Goal: Find specific page/section: Find specific page/section

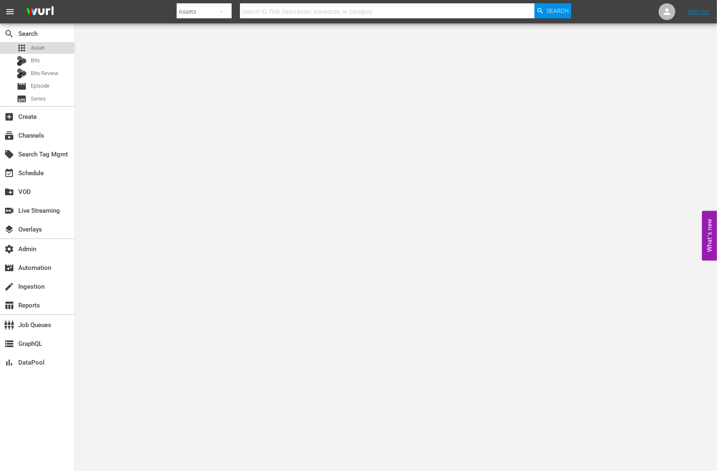
click at [40, 49] on span "Asset" at bounding box center [38, 48] width 14 height 8
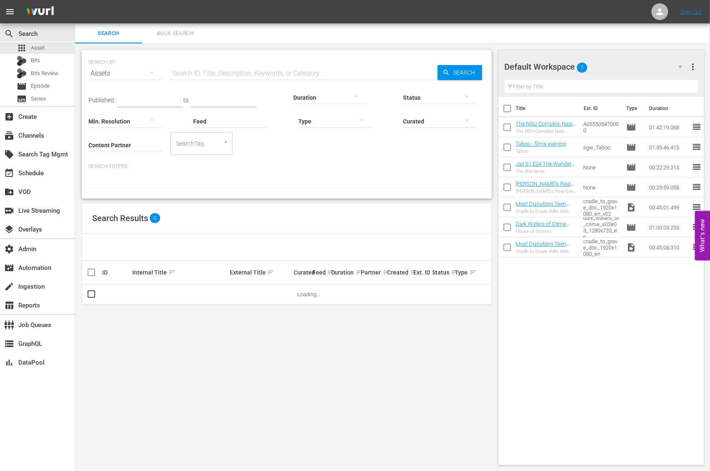
click at [131, 148] on input "Content Partner" at bounding box center [124, 145] width 73 height 30
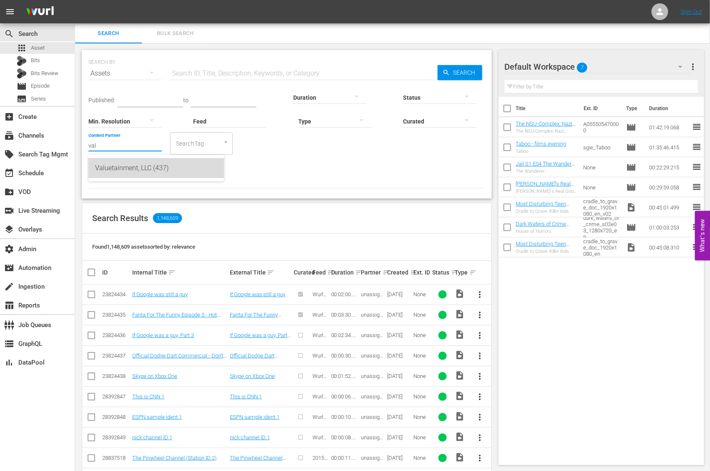
click at [155, 176] on div "Valuetainment, LLC (437)" at bounding box center [156, 168] width 122 height 20
type input "Valuetainment, LLC (437)"
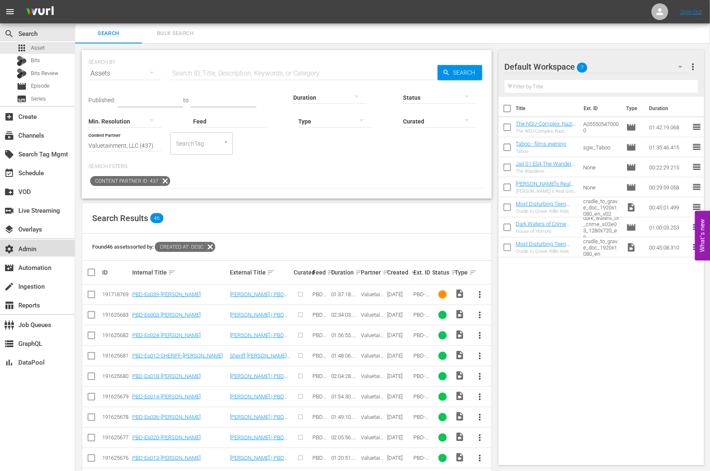
click at [31, 247] on div "settings Admin" at bounding box center [23, 248] width 47 height 8
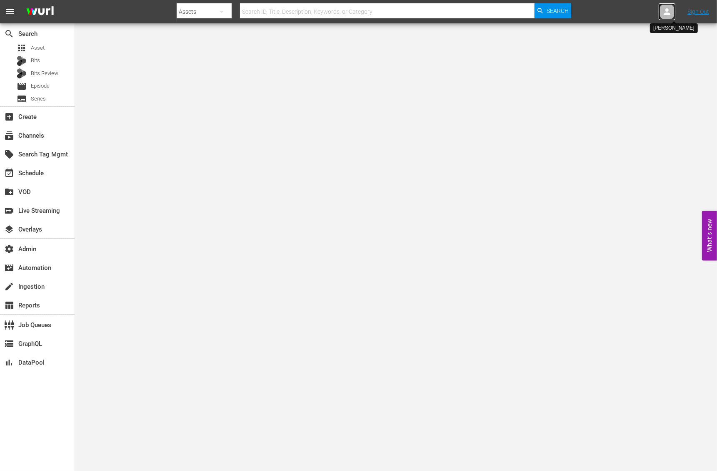
click at [669, 13] on icon at bounding box center [667, 11] width 7 height 7
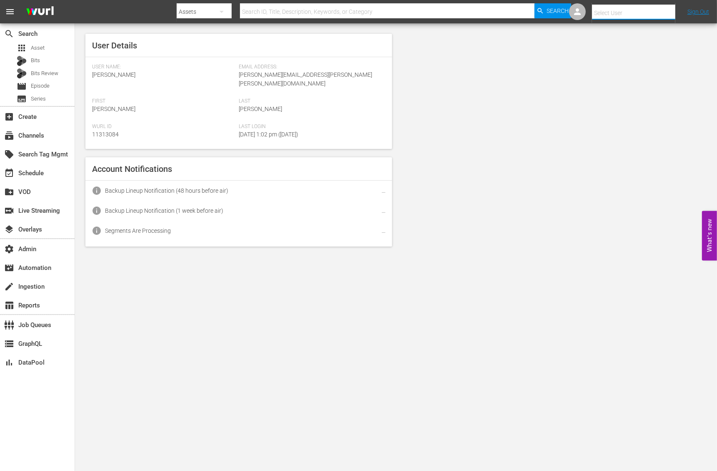
click at [649, 18] on input "text" at bounding box center [645, 13] width 107 height 20
paste input "kritika.aswani@videoelephant.com"
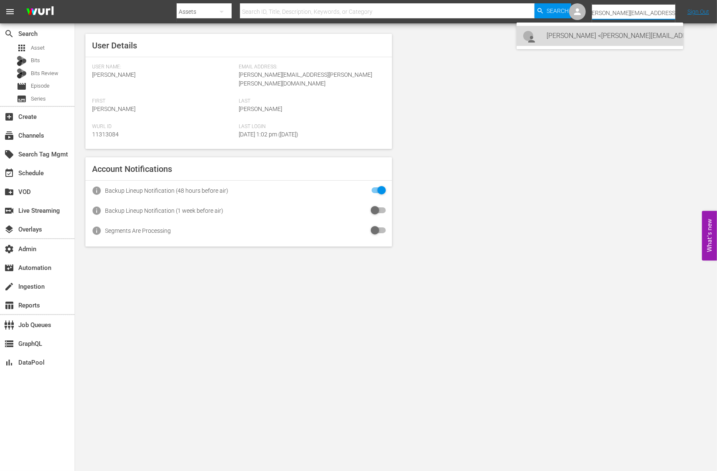
click at [624, 37] on div "Kritika Aswani <Kritika.aswani@videoelephant.com>" at bounding box center [612, 36] width 130 height 20
type input "Kritika Aswani (11314176)"
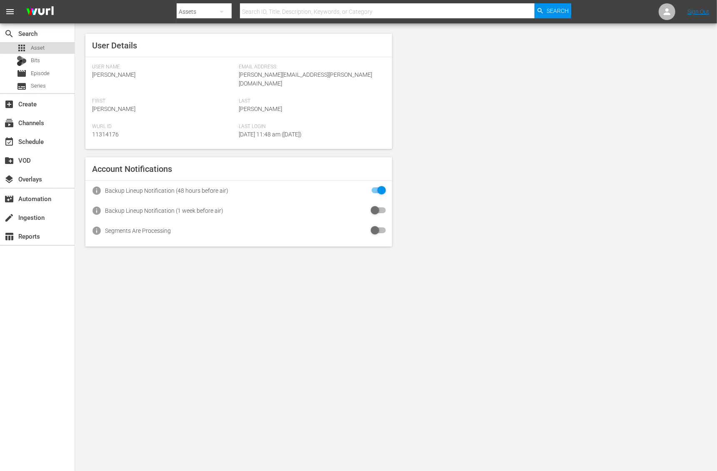
click at [44, 47] on div "apps Asset" at bounding box center [37, 48] width 75 height 12
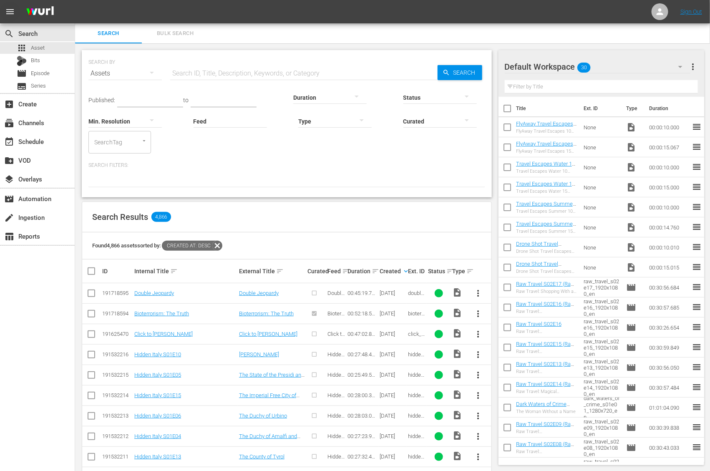
click at [7, 10] on span "menu" at bounding box center [10, 12] width 10 height 10
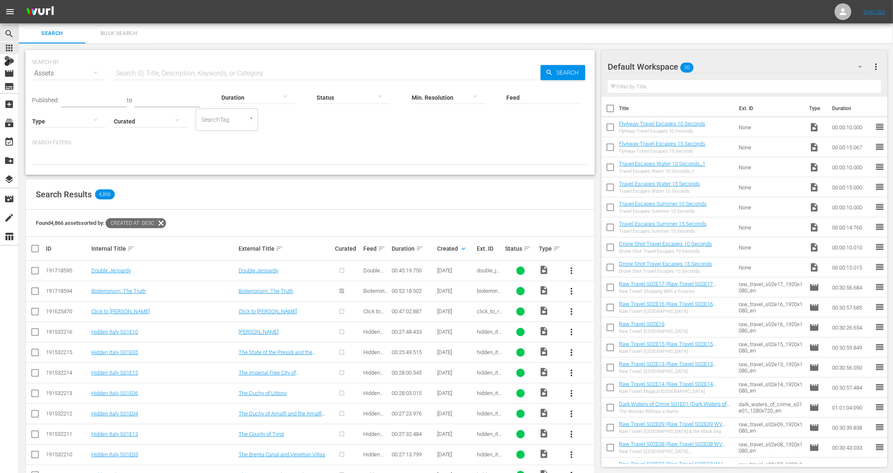
click at [138, 77] on input "text" at bounding box center [327, 73] width 426 height 20
paste input "PBD-Ep037"
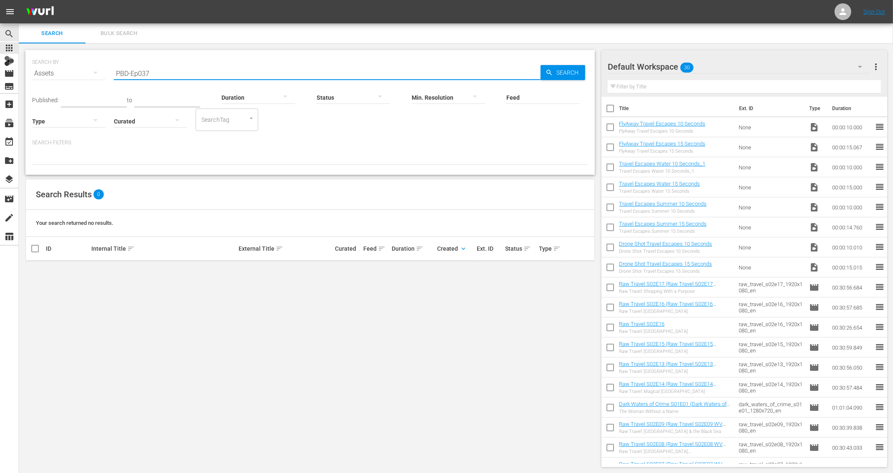
click at [131, 71] on input "PBD-Ep037" at bounding box center [327, 73] width 426 height 20
paste input "[PERSON_NAME] | PBD Pod"
type input "[PERSON_NAME] | PBD Pod"
